Goal: Task Accomplishment & Management: Use online tool/utility

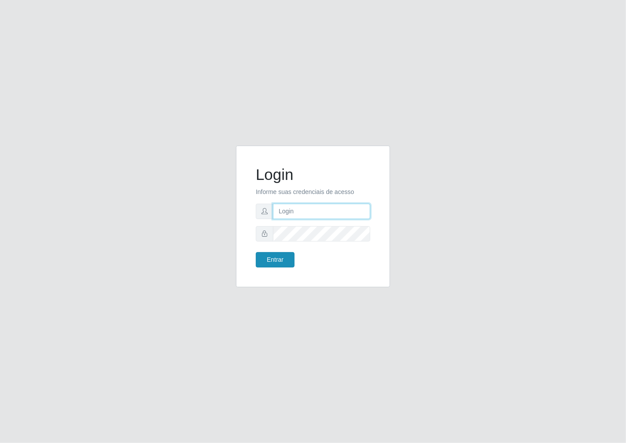
type input "janaina@iwof"
click at [278, 260] on button "Entrar" at bounding box center [275, 259] width 39 height 15
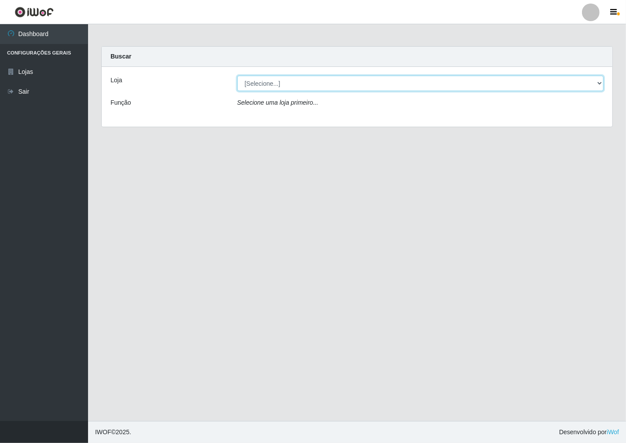
click at [600, 81] on select "[Selecione...] Minimercado Filezão" at bounding box center [420, 83] width 366 height 15
select select "204"
click at [237, 76] on select "[Selecione...] Minimercado Filezão" at bounding box center [420, 83] width 366 height 15
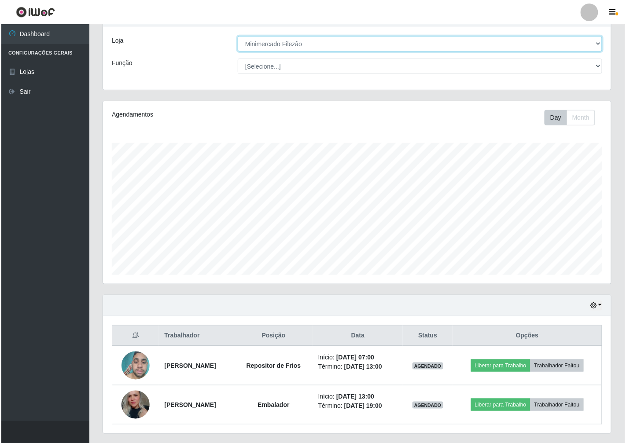
scroll to position [63, 0]
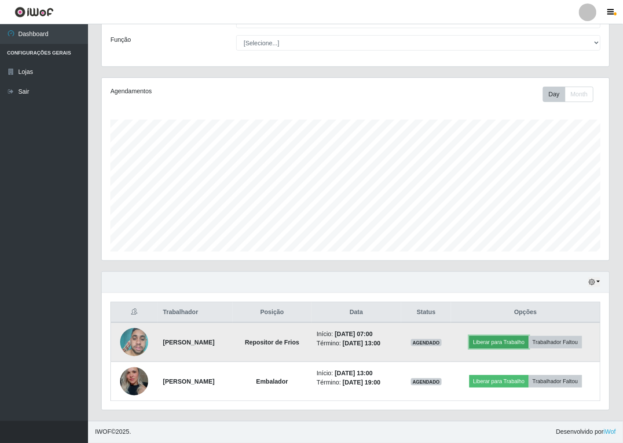
click at [502, 341] on button "Liberar para Trabalho" at bounding box center [498, 342] width 59 height 12
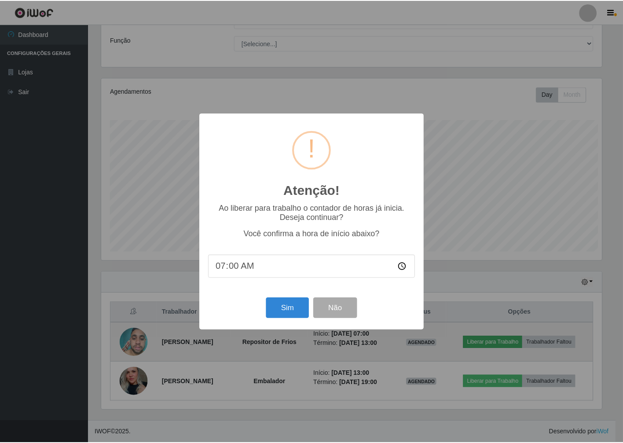
scroll to position [182, 502]
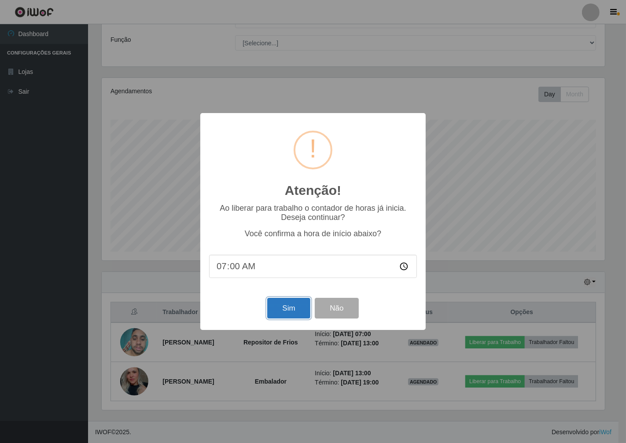
click at [279, 308] on button "Sim" at bounding box center [288, 308] width 43 height 21
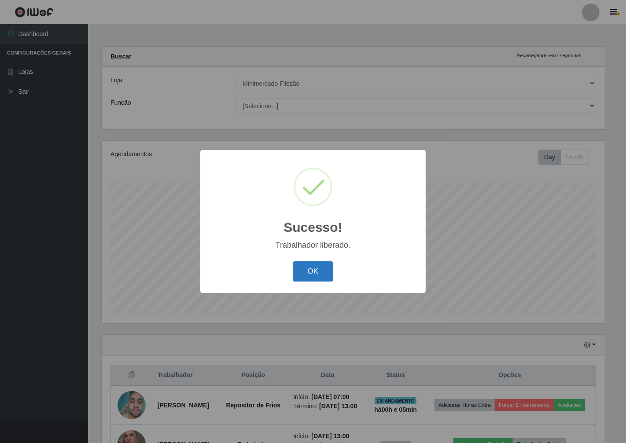
click at [326, 266] on button "OK" at bounding box center [313, 271] width 41 height 21
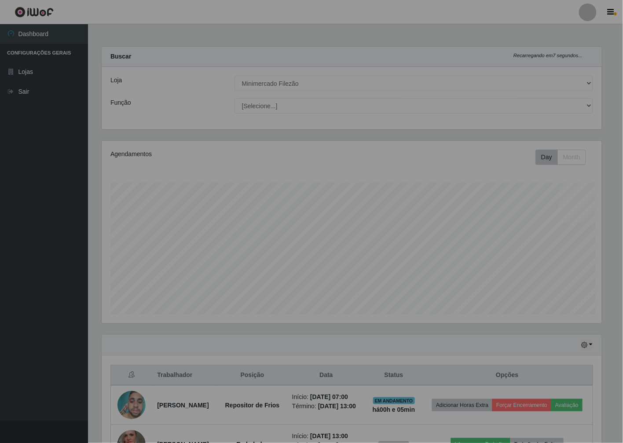
scroll to position [182, 508]
